Goal: Task Accomplishment & Management: Complete application form

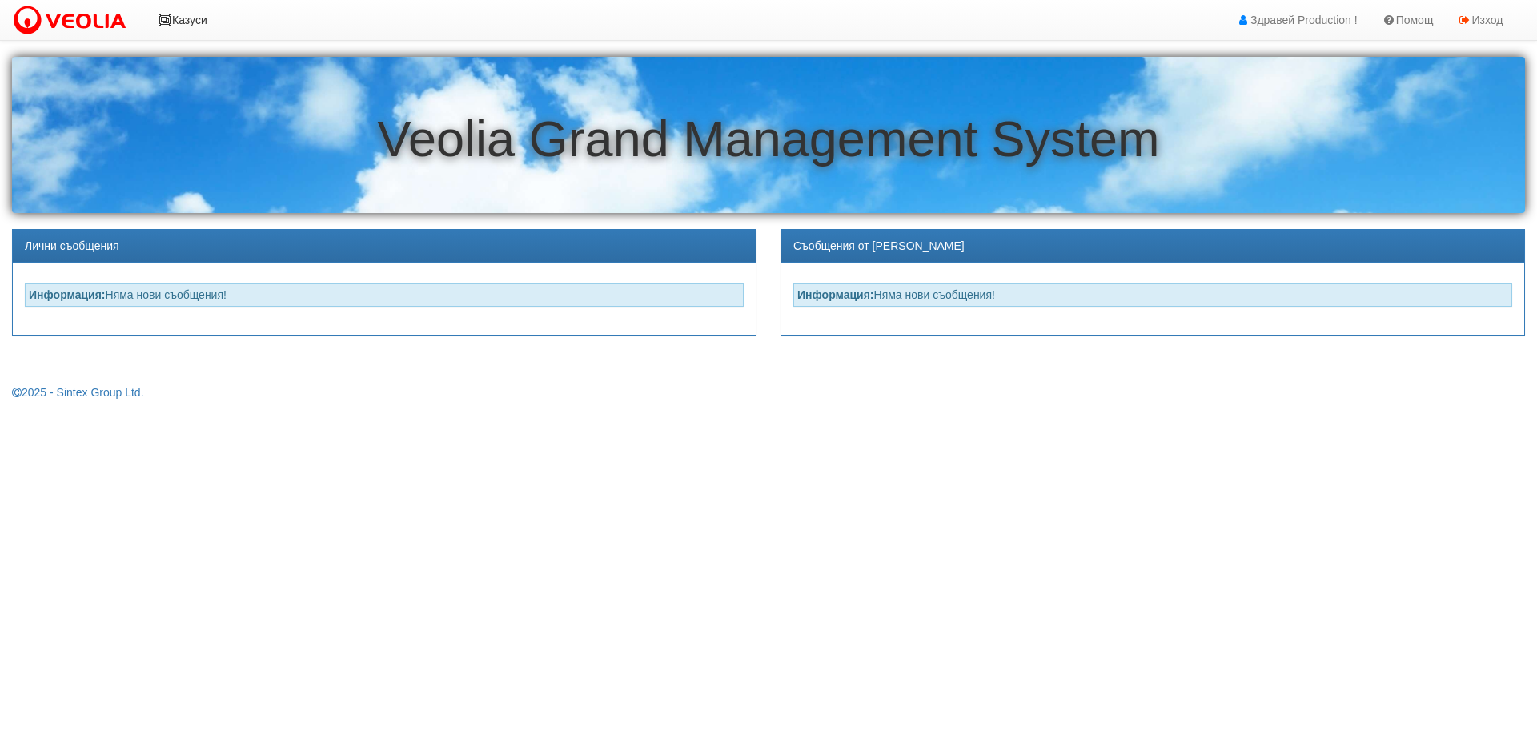
drag, startPoint x: 193, startPoint y: 25, endPoint x: 203, endPoint y: 47, distance: 24.7
click at [193, 24] on link "Казуси" at bounding box center [183, 20] width 74 height 40
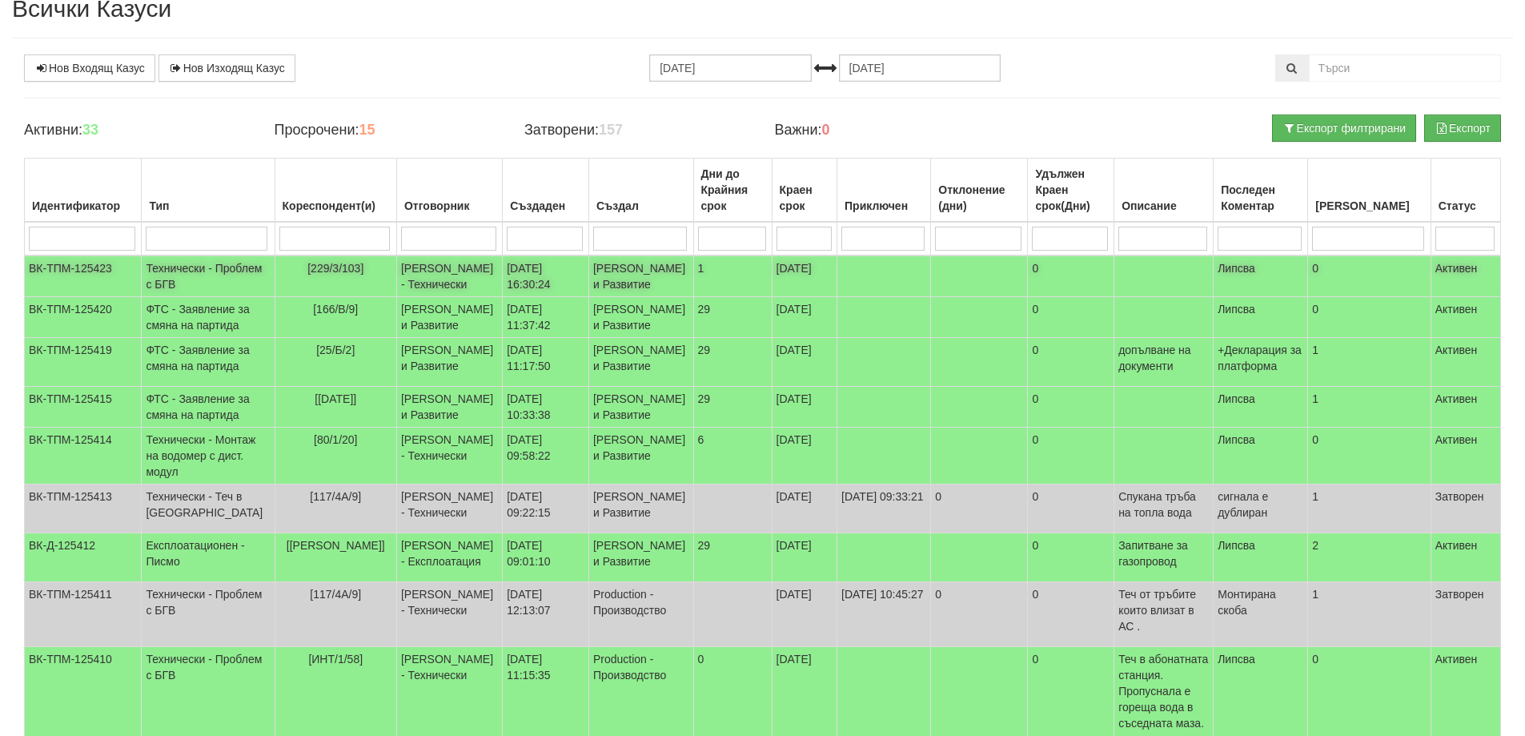
scroll to position [80, 0]
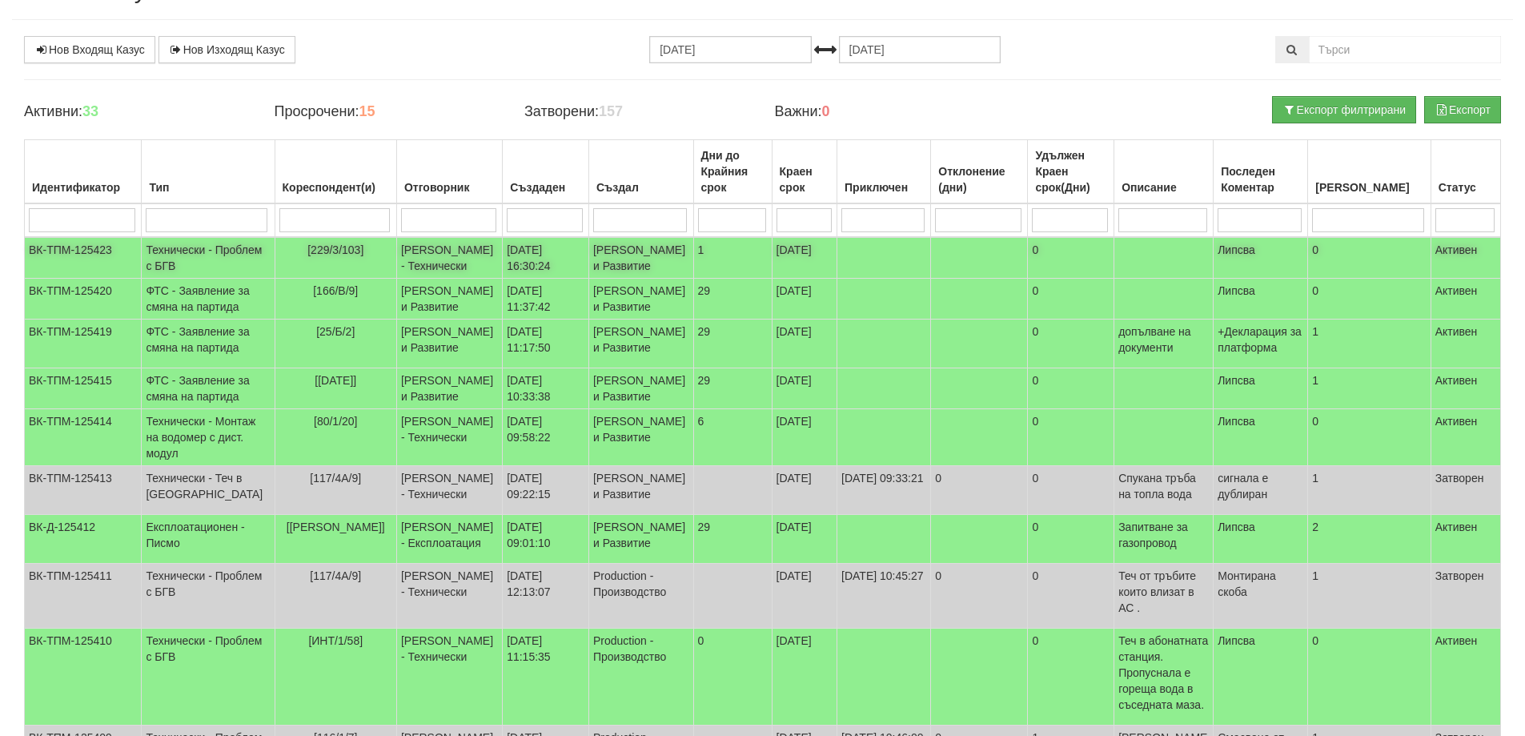
click at [875, 255] on td at bounding box center [884, 258] width 94 height 42
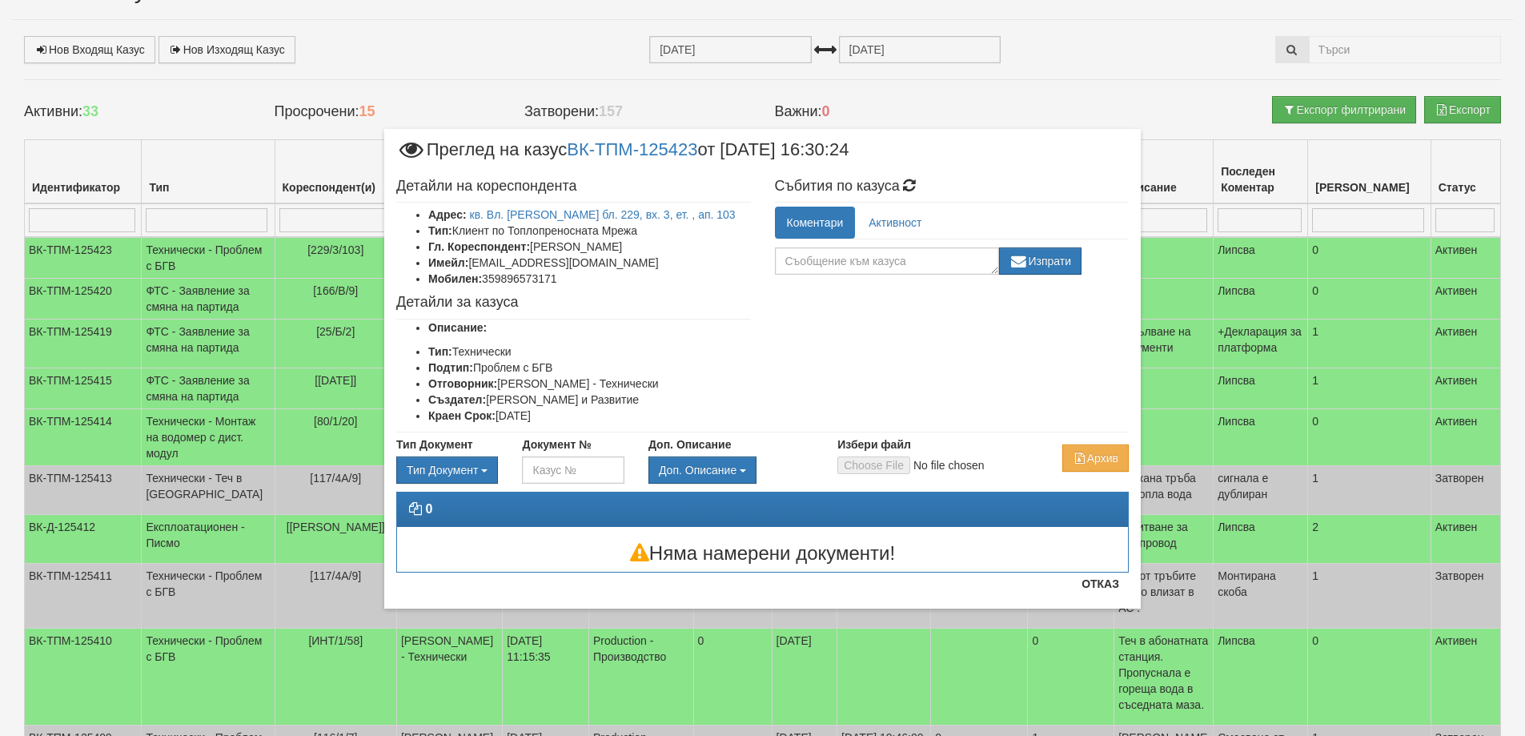
drag, startPoint x: 953, startPoint y: 149, endPoint x: 950, endPoint y: 164, distance: 15.5
click at [950, 164] on div "Преглед на казус ВК-ТПМ-125423 от 09/09/2025 16:30:24" at bounding box center [762, 156] width 732 height 30
click at [1113, 583] on button "Отказ" at bounding box center [1100, 584] width 57 height 26
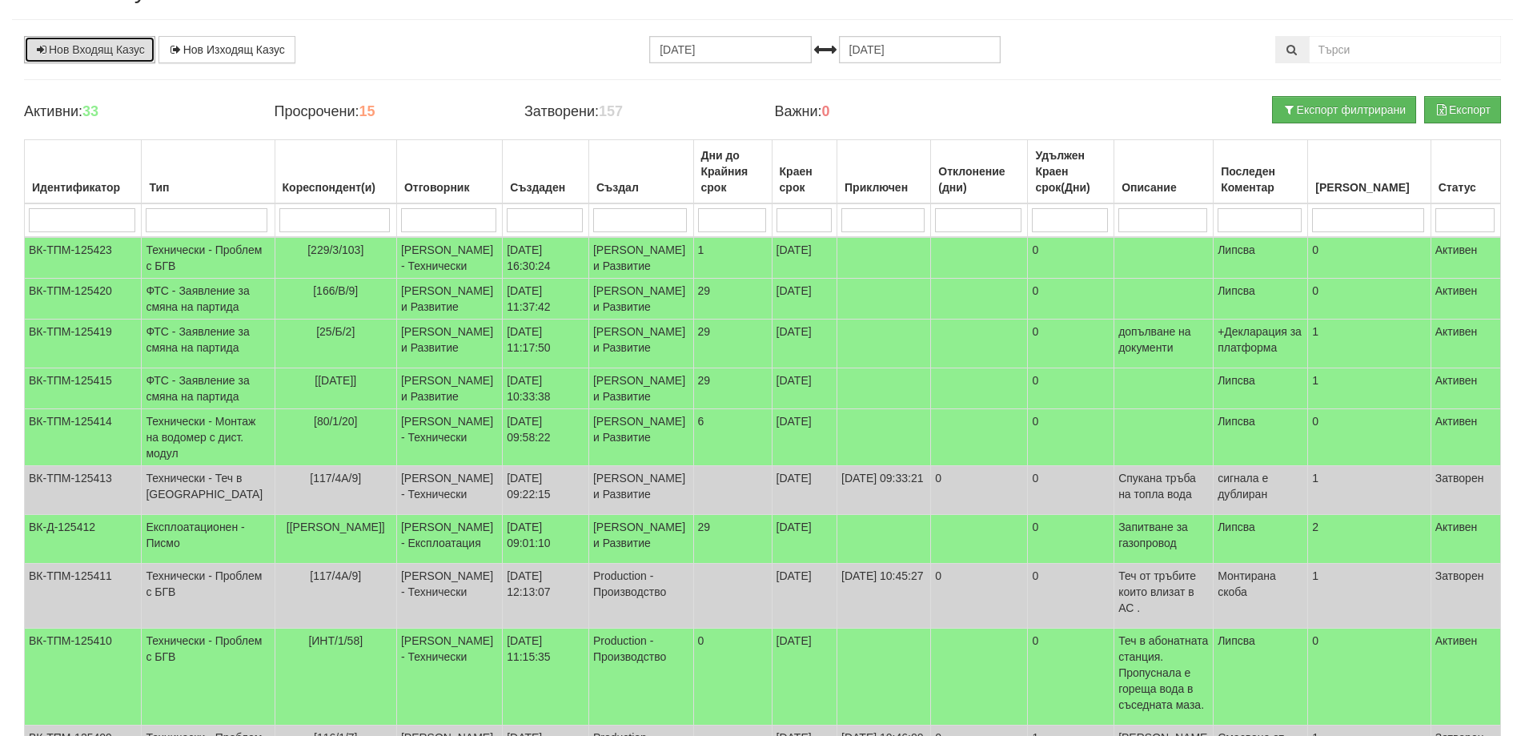
click at [84, 46] on link "Нов Входящ Казус" at bounding box center [89, 49] width 131 height 27
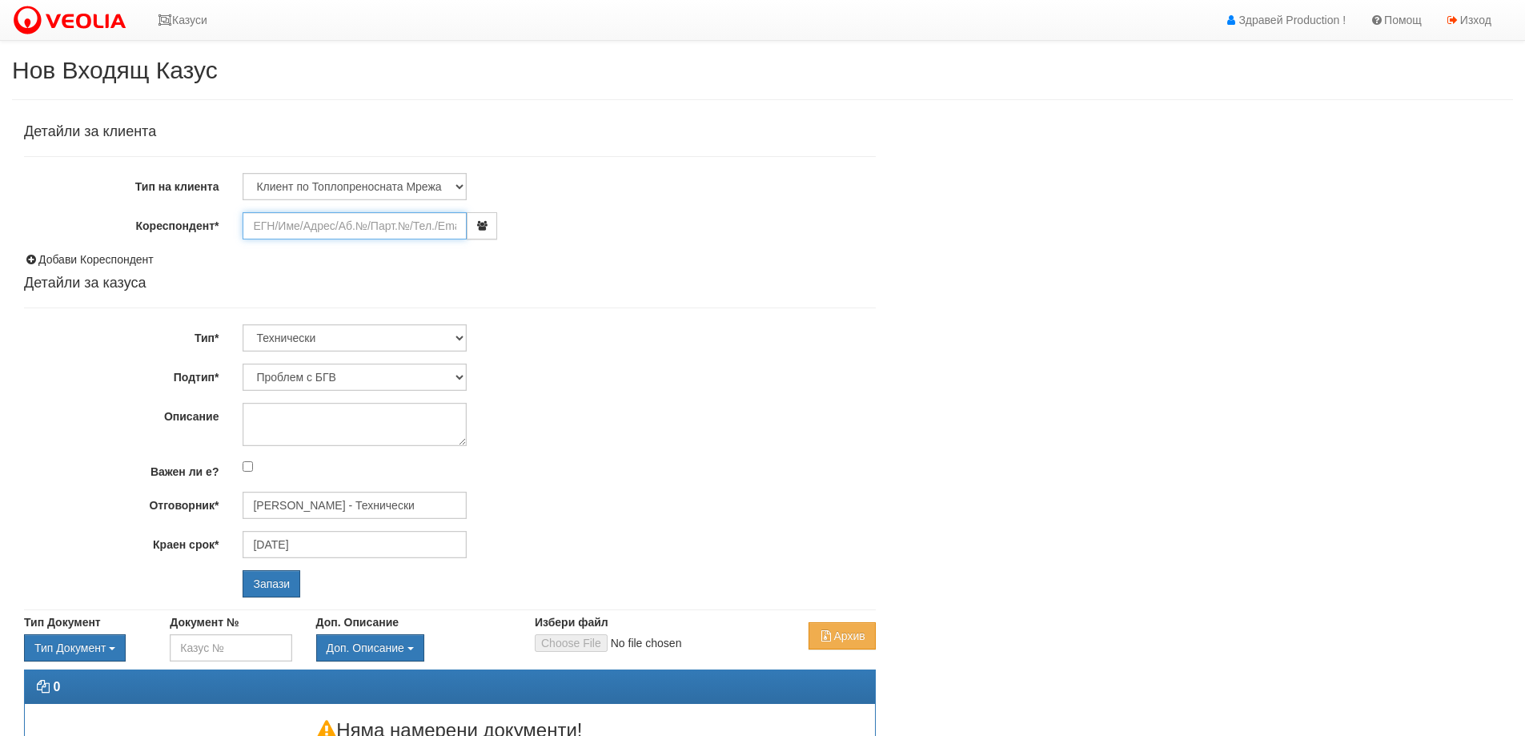
click at [283, 228] on input "Кореспондент*" at bounding box center [355, 225] width 224 height 27
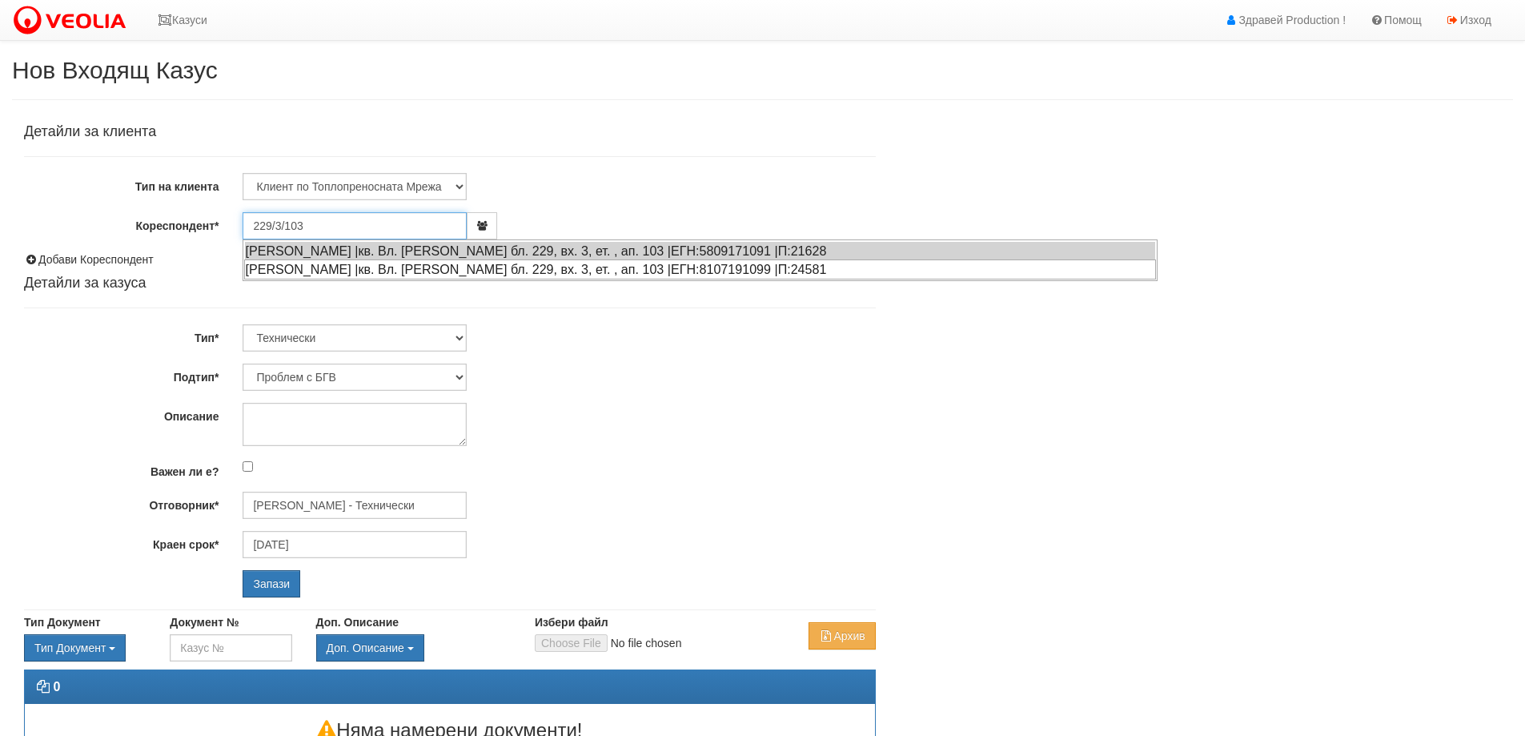
click at [387, 272] on div "[PERSON_NAME] |кв. Вл. [PERSON_NAME] бл. 229, вх. 3, ет. , ап. 103 |ЕГН:8107191…" at bounding box center [700, 269] width 912 height 20
type input "[PERSON_NAME]"
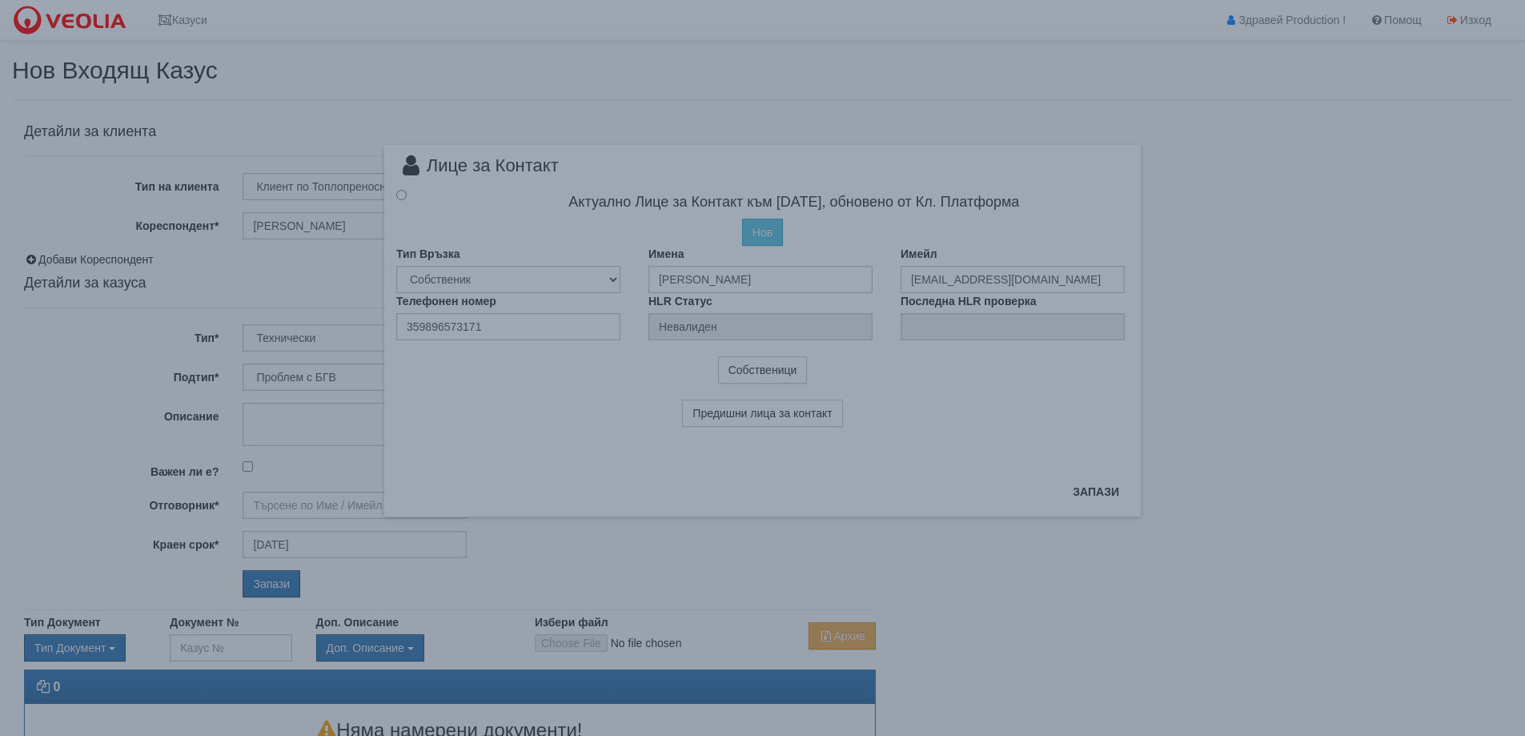
type input "[PERSON_NAME] - Технически"
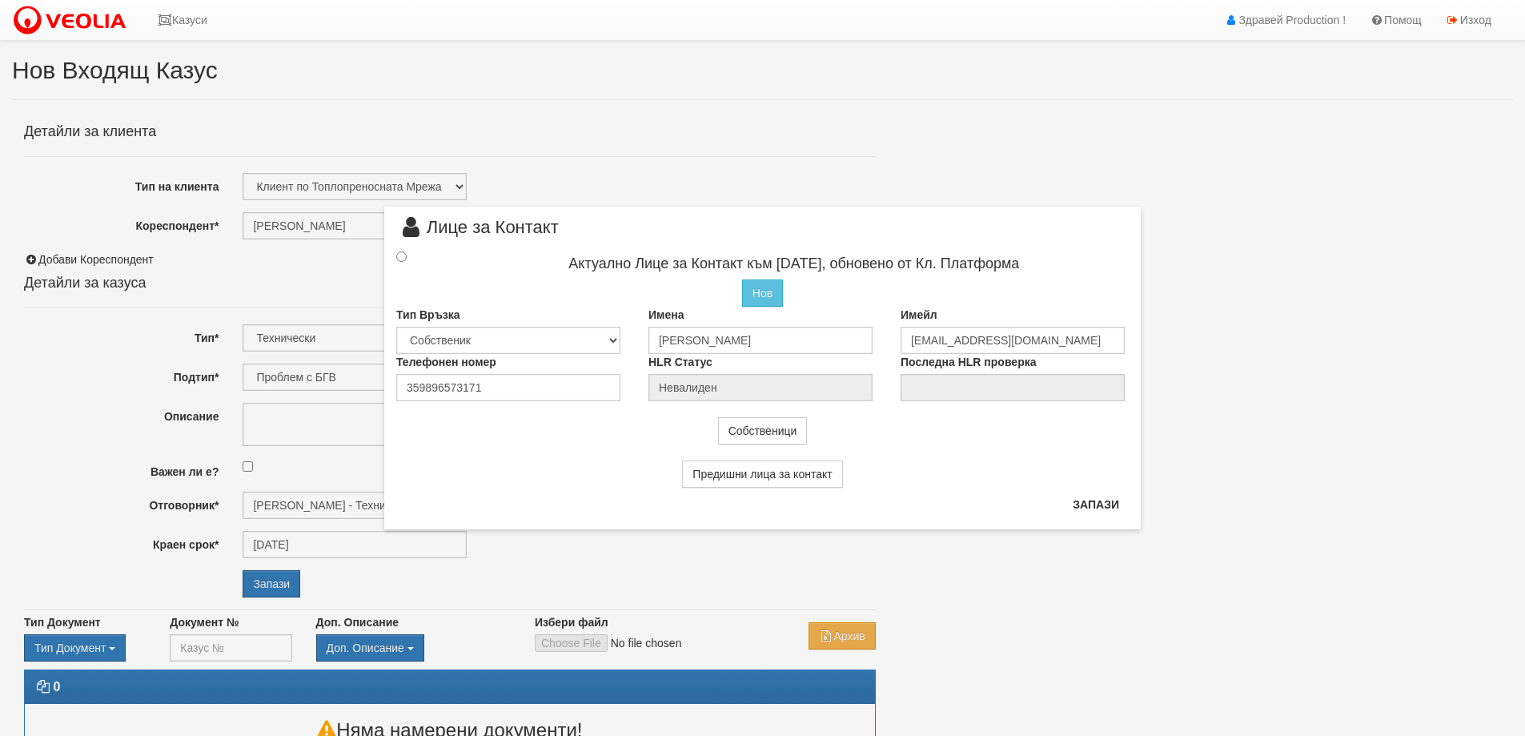
click at [831, 176] on div "× Лице за Контакт Актуално Лице за Контакт към [DATE], обновено от Кл. Платформ…" at bounding box center [762, 264] width 780 height 529
